Goal: Task Accomplishment & Management: Use online tool/utility

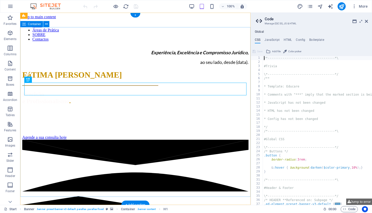
click at [141, 46] on div "Experiência, Excelência e Compromisso Jurídico, ao seu lado, desde (data). FáTI…" at bounding box center [135, 93] width 226 height 94
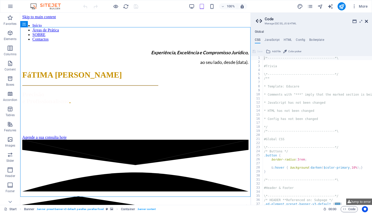
click at [367, 23] on icon at bounding box center [366, 21] width 3 height 4
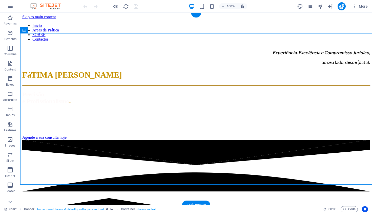
click at [60, 19] on div "Início Áreas de Prática SOBRE Contactos" at bounding box center [196, 30] width 348 height 22
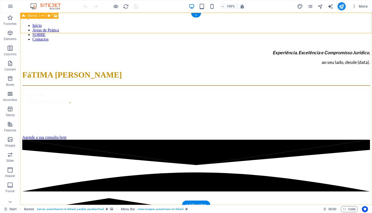
click at [24, 16] on icon at bounding box center [23, 16] width 3 height 6
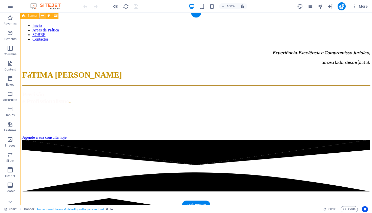
click at [44, 14] on icon at bounding box center [42, 15] width 3 height 5
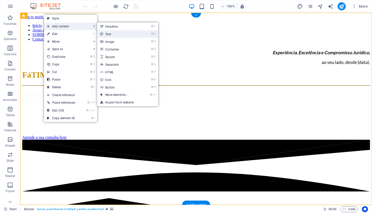
click at [128, 35] on link "⌘ 2 Text" at bounding box center [118, 34] width 42 height 8
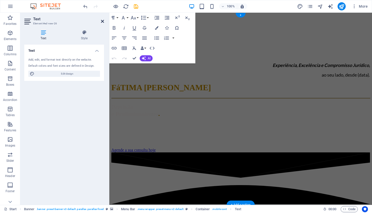
click at [102, 21] on icon at bounding box center [102, 21] width 3 height 4
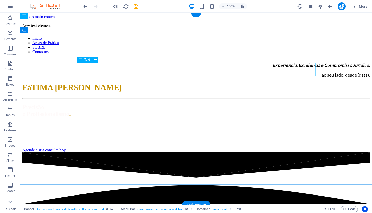
click at [315, 74] on div "Experiência, Excelência e Compromisso Jurídico, ao seu lado, desde (data)." at bounding box center [196, 69] width 348 height 15
click at [315, 73] on div "Experiência, Excelência e Compromisso Jurídico, ao seu lado, desde (data)." at bounding box center [196, 69] width 348 height 15
click at [314, 72] on div "Experiência, Excelência e Compromisso Jurídico, ao seu lado, desde (data)." at bounding box center [196, 69] width 348 height 15
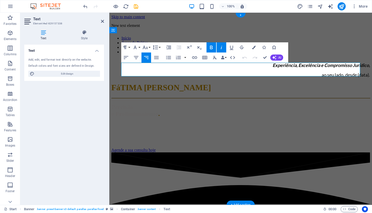
click at [359, 73] on span "ao seu lado, desde (data)." at bounding box center [346, 75] width 48 height 6
click at [340, 152] on div "Experiência, Excelência e Compromisso Jurídico, ao seu lado, desde 2009. FáTIMA…" at bounding box center [240, 105] width 259 height 94
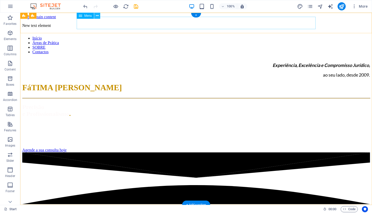
click at [98, 15] on icon at bounding box center [97, 15] width 3 height 5
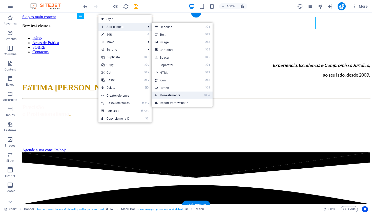
click at [170, 97] on link "⌘ ⏎ More elements ..." at bounding box center [173, 95] width 42 height 8
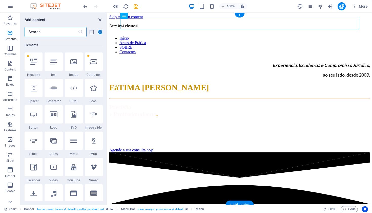
scroll to position [95, 0]
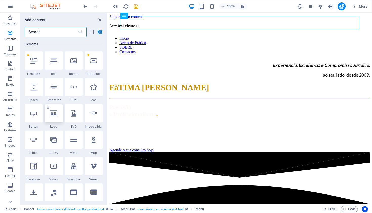
click at [53, 115] on icon at bounding box center [54, 113] width 8 height 7
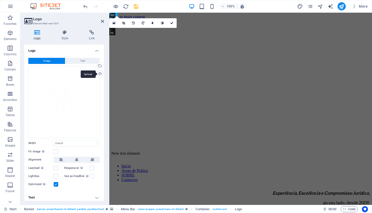
click at [100, 73] on div "Upload" at bounding box center [100, 74] width 8 height 8
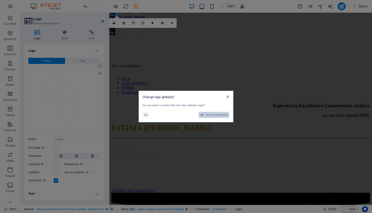
click at [224, 115] on span "Yes, change globally" at bounding box center [216, 115] width 23 height 6
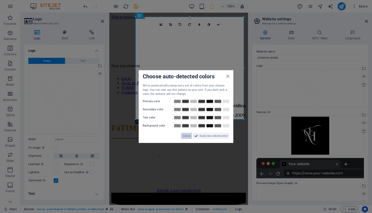
click at [188, 135] on span "Cancel" at bounding box center [187, 135] width 8 height 6
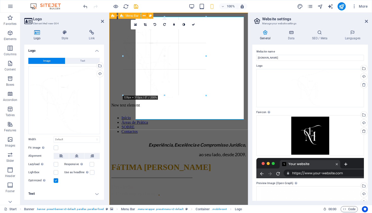
drag, startPoint x: 243, startPoint y: 119, endPoint x: 214, endPoint y: 99, distance: 35.4
type input "328"
select select "px"
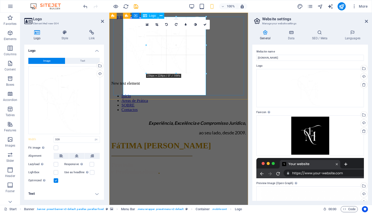
drag, startPoint x: 206, startPoint y: 95, endPoint x: 175, endPoint y: 73, distance: 37.9
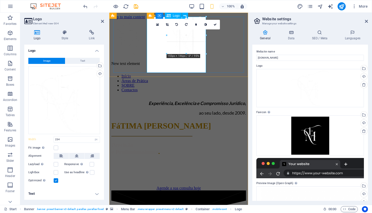
drag, startPoint x: 206, startPoint y: 73, endPoint x: 172, endPoint y: 52, distance: 39.3
type input "150"
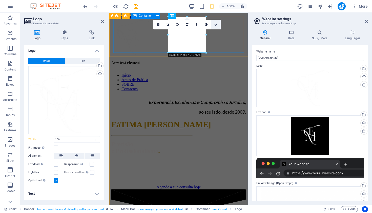
click at [217, 23] on icon at bounding box center [215, 24] width 3 height 3
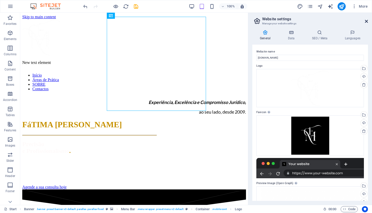
click at [366, 20] on icon at bounding box center [366, 21] width 3 height 4
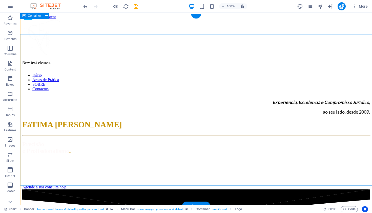
scroll to position [0, 0]
click at [102, 31] on div "New text element Início Áreas de Prática SOBRE Contactos" at bounding box center [196, 55] width 348 height 72
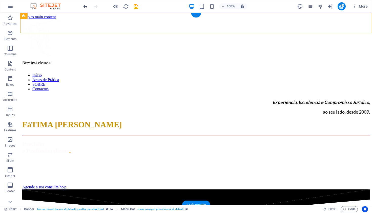
click at [86, 5] on icon "undo" at bounding box center [86, 7] width 6 height 6
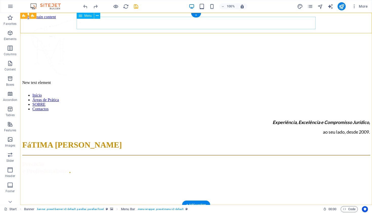
click at [144, 93] on nav "Início Áreas de Prática SOBRE Contactos" at bounding box center [196, 102] width 348 height 18
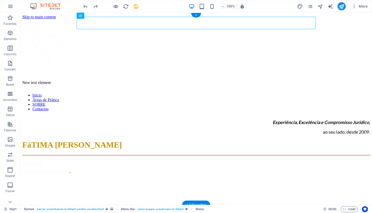
click at [85, 93] on nav "Início Áreas de Prática SOBRE Contactos" at bounding box center [196, 102] width 348 height 18
click at [84, 93] on nav "Início Áreas de Prática SOBRE Contactos" at bounding box center [196, 102] width 348 height 18
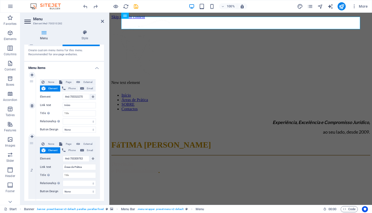
scroll to position [19, 0]
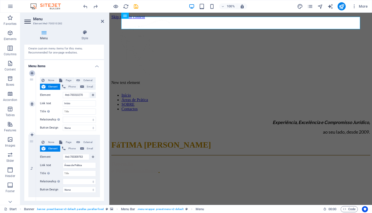
click at [32, 73] on icon at bounding box center [32, 73] width 3 height 4
select select
type input "#ed-700310270"
type input "Início"
select select
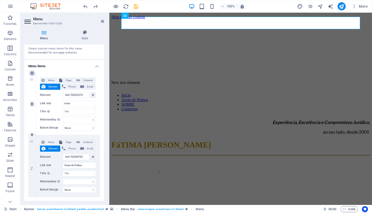
type input "#ed-700309763"
type input "Áreas de Prática"
select select
type input "SOBRE"
select select
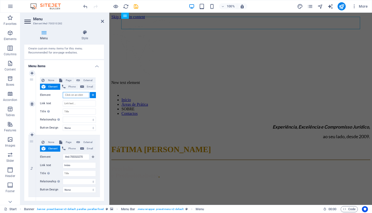
click at [83, 95] on input "Element" at bounding box center [76, 95] width 27 height 6
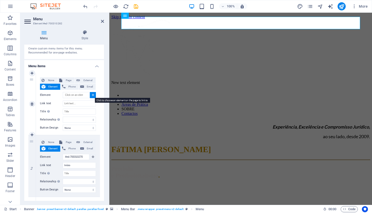
click at [92, 95] on icon at bounding box center [93, 94] width 2 height 3
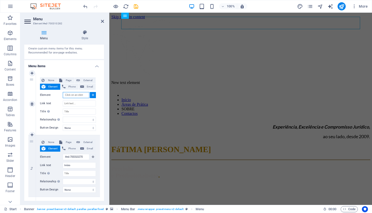
click at [84, 93] on input "Element" at bounding box center [76, 95] width 27 height 6
select select
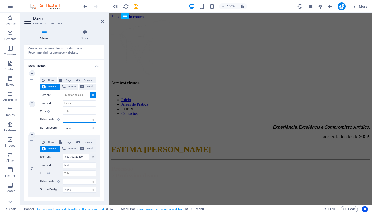
select select
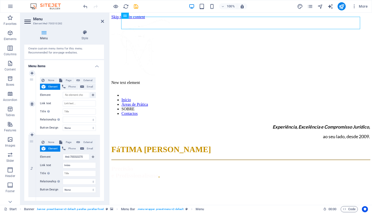
click at [53, 86] on span "Element" at bounding box center [53, 87] width 12 height 6
click at [68, 79] on span "Page" at bounding box center [68, 80] width 9 height 6
select select
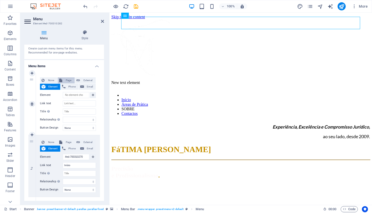
select select
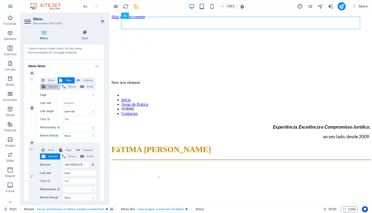
click at [51, 85] on span "Element" at bounding box center [53, 87] width 12 height 6
select select
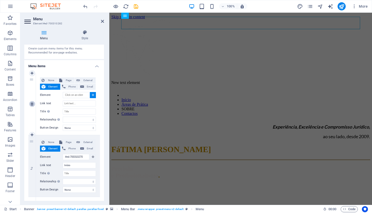
click at [32, 103] on icon at bounding box center [32, 104] width 3 height 4
type input "#ed-700310270"
type input "Início"
select select
type input "#ed-700309763"
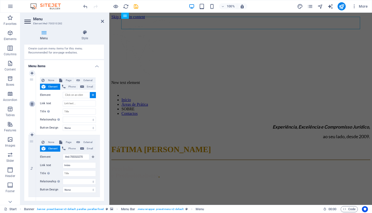
type input "Áreas de Prática"
select select
type input "SOBRE"
select select
type input "#ed-700310249"
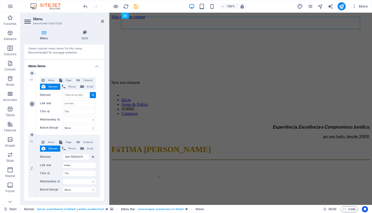
type input "Contactos"
select select
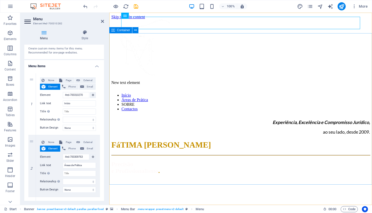
click at [151, 115] on div "Experiência, Excelência e Compromisso Jurídico, ao seu lado, desde 2009. FáTIMA…" at bounding box center [240, 162] width 259 height 94
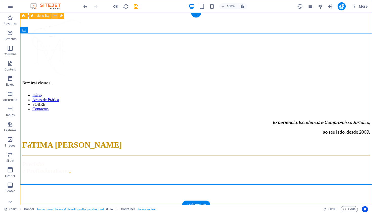
click at [56, 15] on icon at bounding box center [55, 15] width 3 height 5
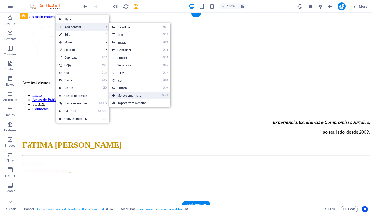
click at [124, 95] on link "⌘ ⏎ More elements ..." at bounding box center [130, 96] width 42 height 8
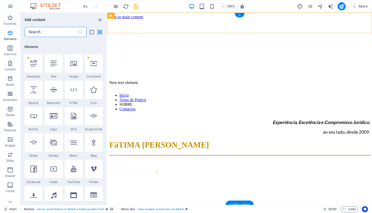
scroll to position [95, 0]
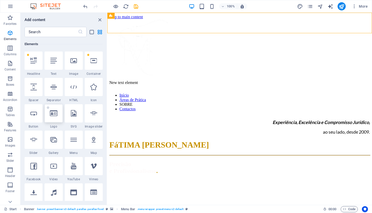
click at [56, 112] on icon at bounding box center [54, 113] width 8 height 7
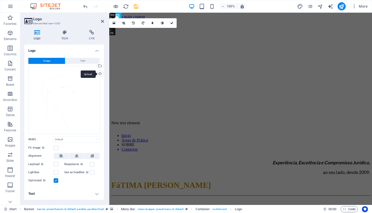
click at [99, 75] on div "Upload" at bounding box center [100, 74] width 8 height 8
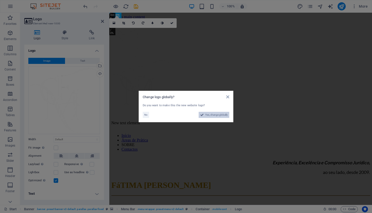
click at [215, 115] on span "Yes, change globally" at bounding box center [216, 115] width 23 height 6
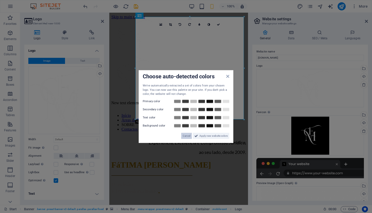
click at [187, 135] on span "Cancel" at bounding box center [187, 135] width 8 height 6
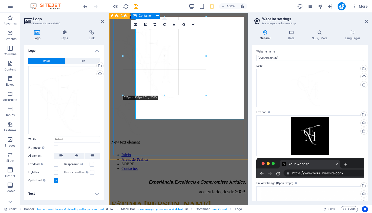
drag, startPoint x: 244, startPoint y: 119, endPoint x: 209, endPoint y: 95, distance: 42.1
type input "328"
select select "px"
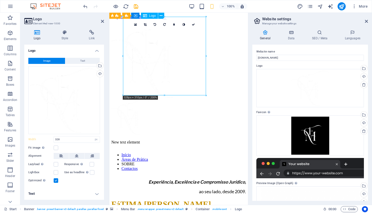
drag, startPoint x: 205, startPoint y: 94, endPoint x: 182, endPoint y: 83, distance: 25.7
click at [182, 83] on div at bounding box center [178, 59] width 135 height 80
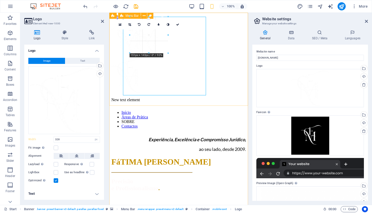
drag, startPoint x: 206, startPoint y: 17, endPoint x: 156, endPoint y: 60, distance: 65.5
type input "151"
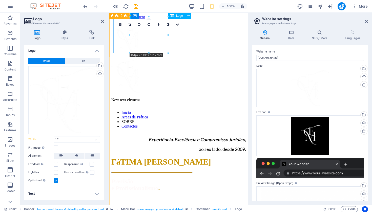
click at [183, 56] on div at bounding box center [178, 74] width 135 height 37
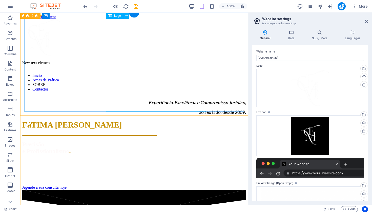
click at [154, 54] on div at bounding box center [134, 37] width 224 height 37
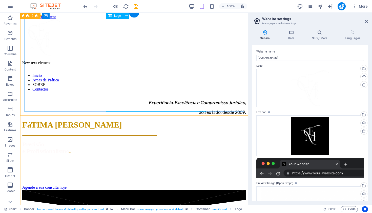
click at [204, 20] on div at bounding box center [134, 37] width 224 height 37
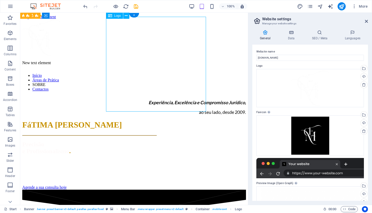
drag, startPoint x: 205, startPoint y: 110, endPoint x: 187, endPoint y: 98, distance: 21.7
click at [187, 56] on div at bounding box center [134, 37] width 224 height 37
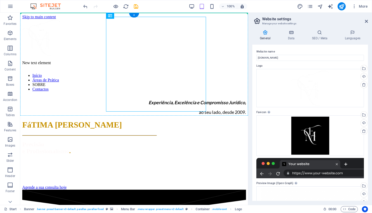
drag, startPoint x: 164, startPoint y: 64, endPoint x: 94, endPoint y: 65, distance: 70.7
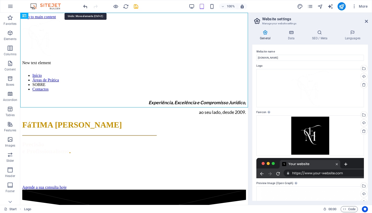
click at [85, 5] on icon "undo" at bounding box center [86, 7] width 6 height 6
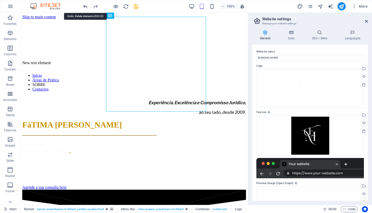
click at [85, 5] on icon "undo" at bounding box center [86, 7] width 6 height 6
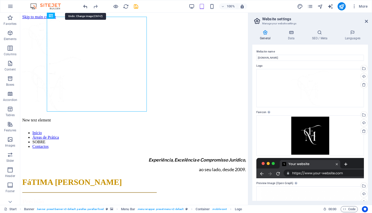
click at [85, 5] on icon "undo" at bounding box center [86, 7] width 6 height 6
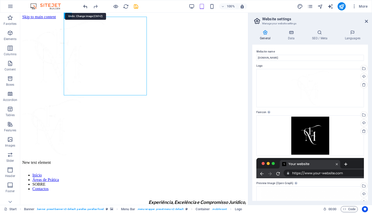
click at [85, 5] on icon "undo" at bounding box center [86, 7] width 6 height 6
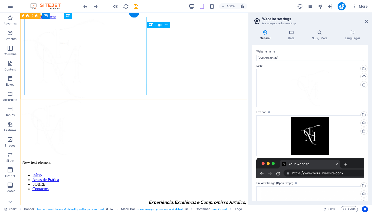
click at [168, 99] on div at bounding box center [134, 127] width 224 height 57
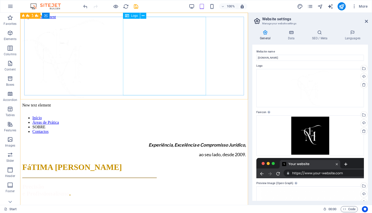
click at [158, 61] on div at bounding box center [134, 59] width 224 height 80
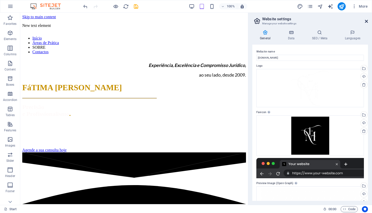
click at [365, 23] on icon at bounding box center [366, 21] width 3 height 4
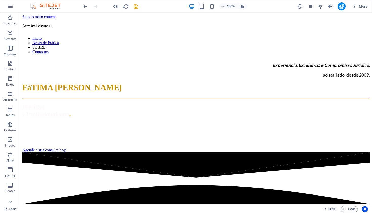
scroll to position [0, 0]
